Goal: Navigation & Orientation: Find specific page/section

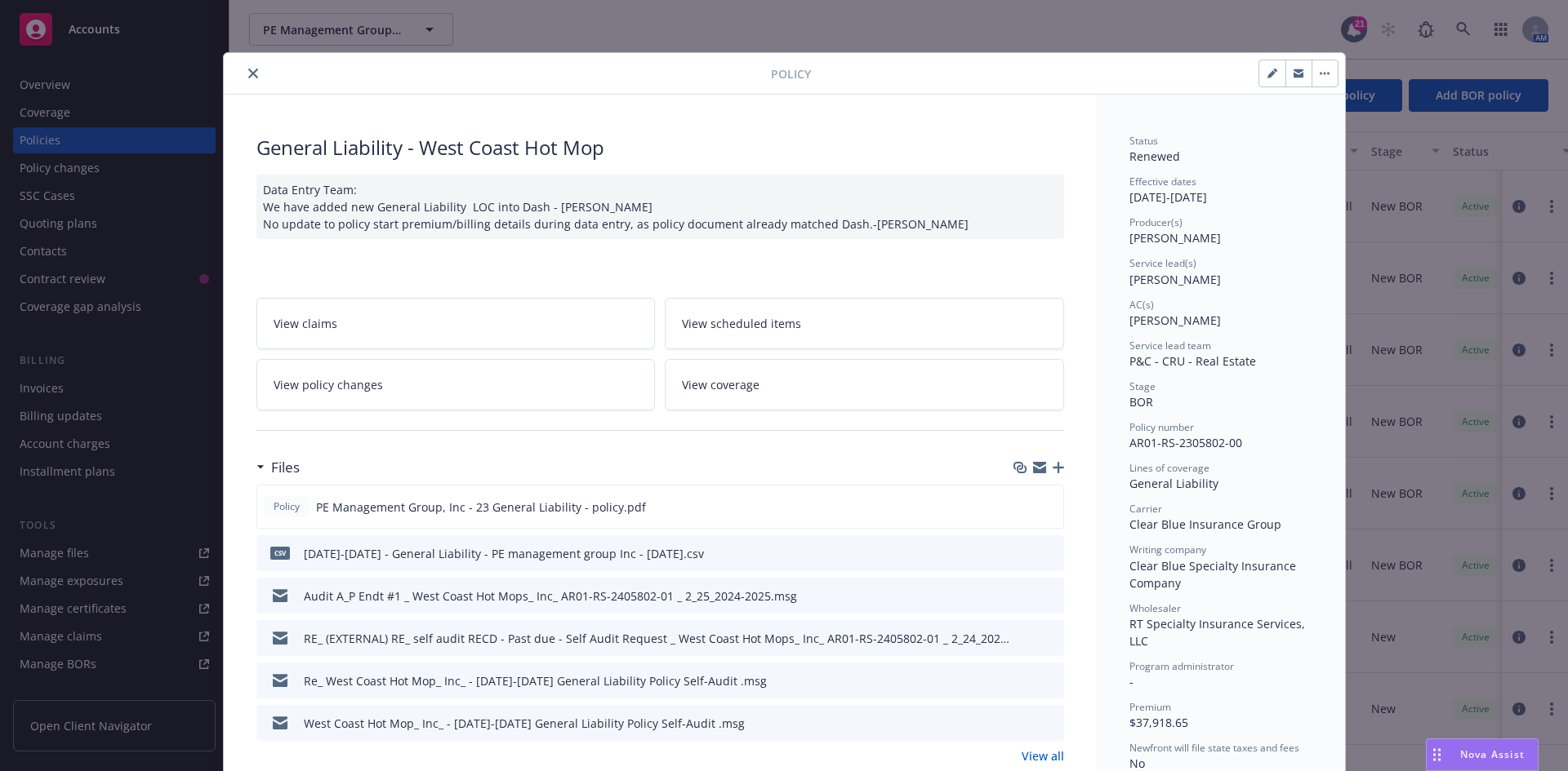
click at [248, 75] on icon "close" at bounding box center [252, 73] width 10 height 10
